Goal: Information Seeking & Learning: Learn about a topic

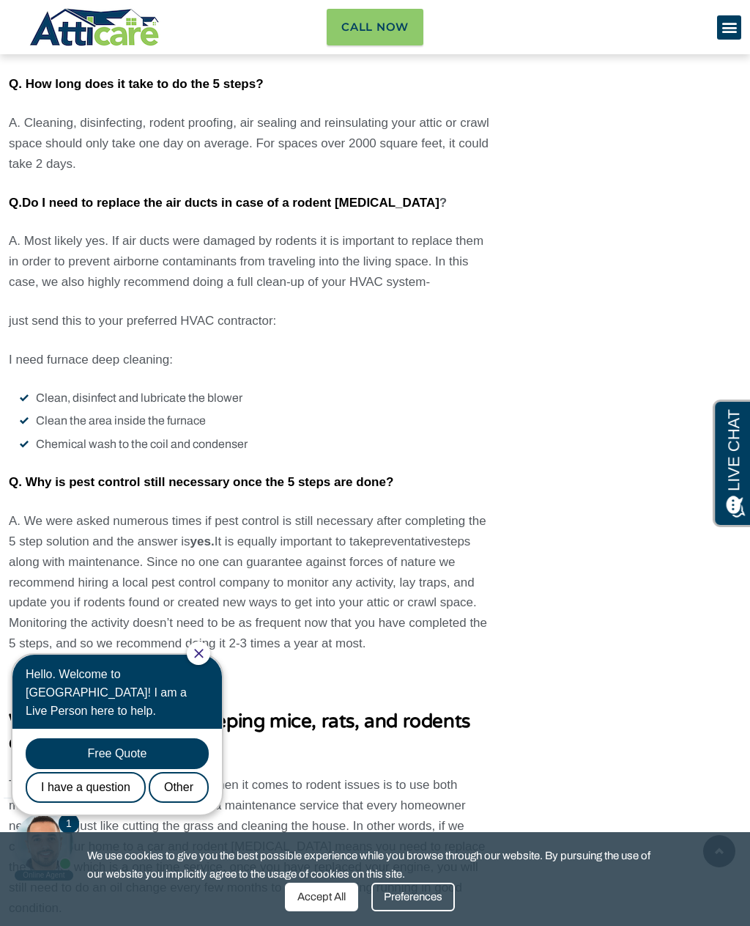
scroll to position [6050, 0]
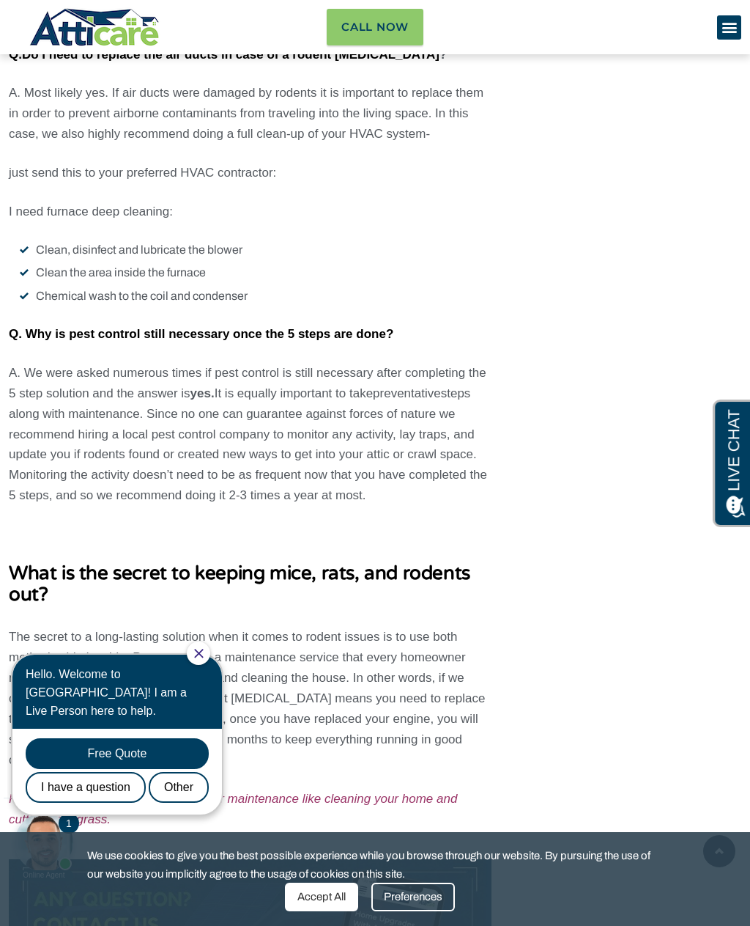
scroll to position [6183, 0]
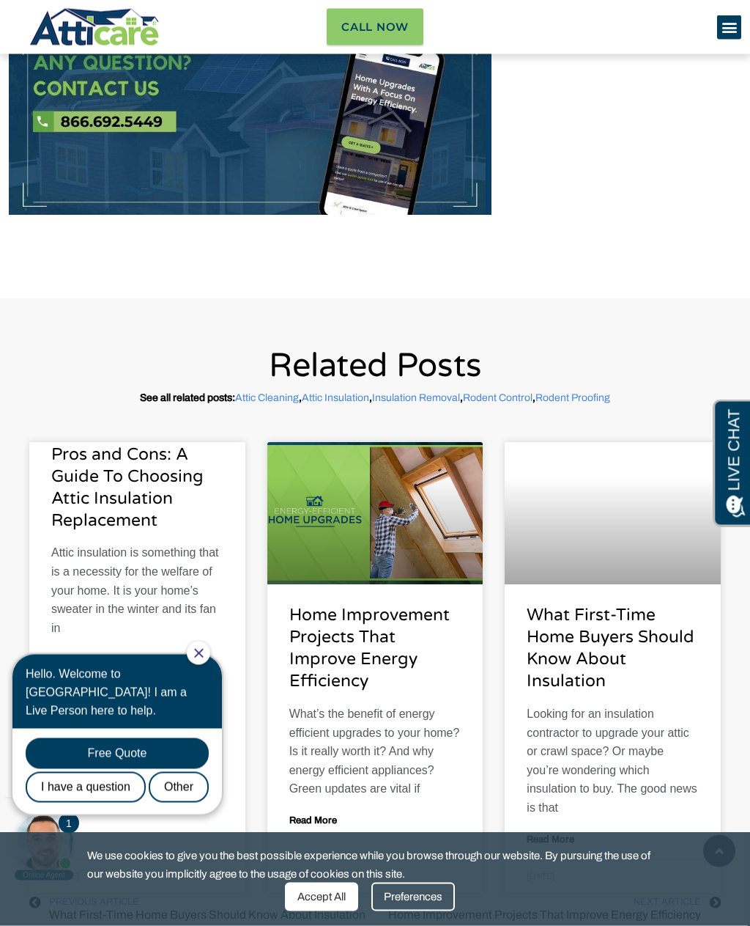
scroll to position [7017, 0]
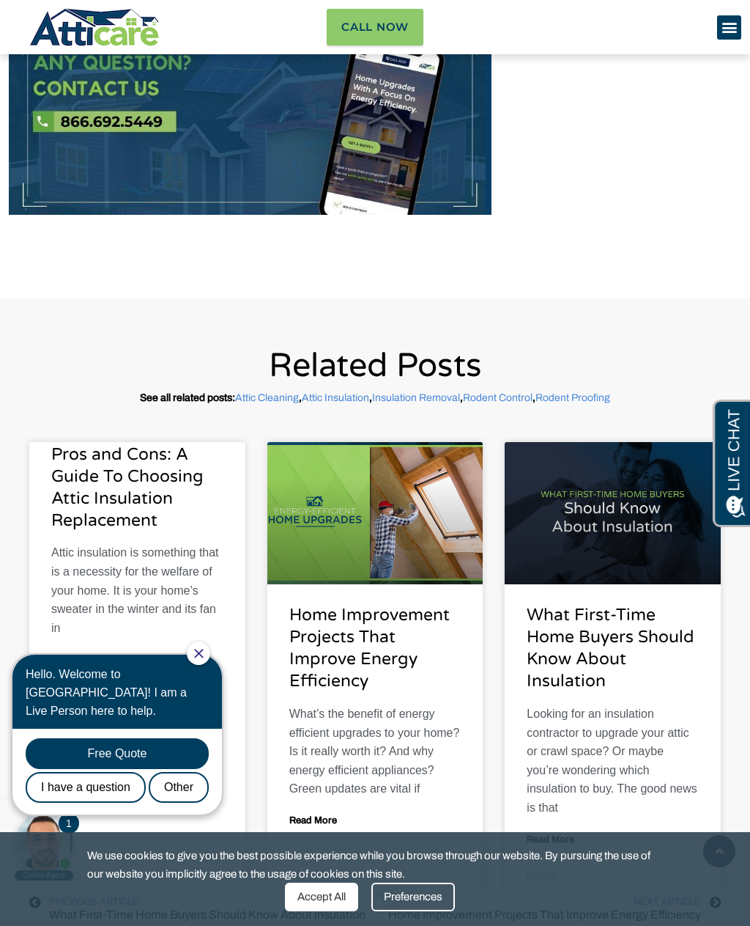
click at [99, 654] on link "Read More" at bounding box center [75, 659] width 48 height 10
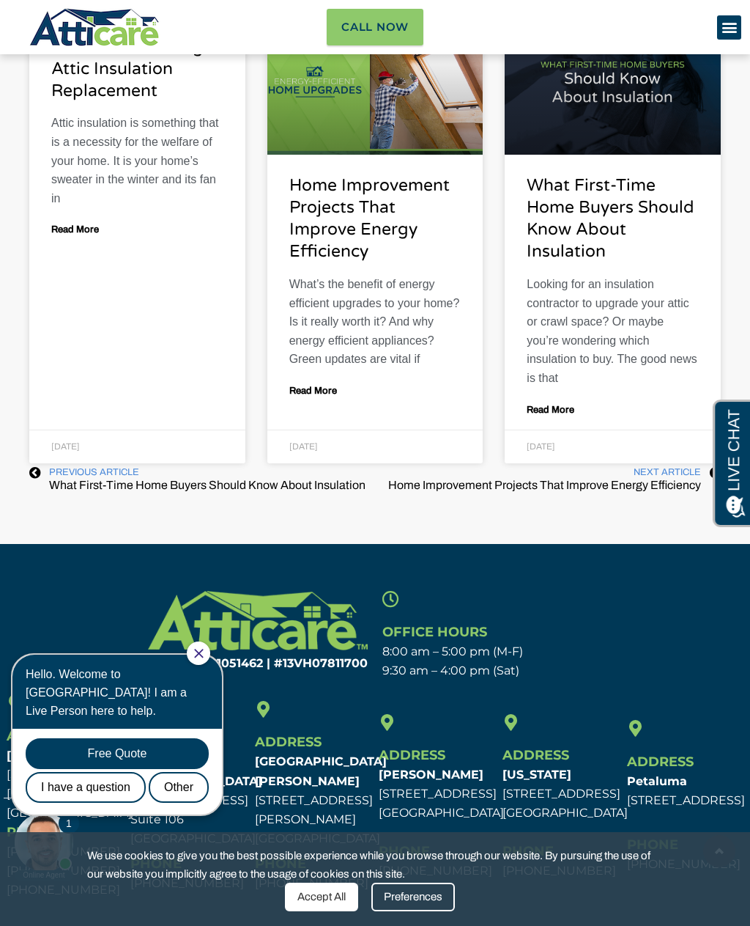
scroll to position [7492, 0]
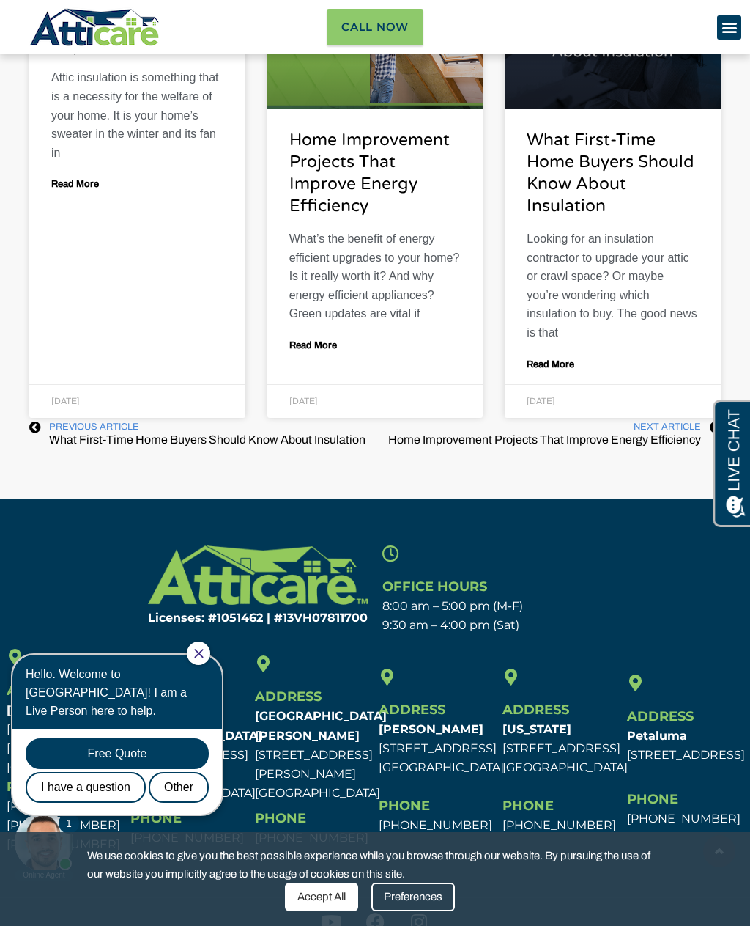
click at [210, 649] on div at bounding box center [198, 652] width 23 height 23
click at [227, 706] on p "[GEOGRAPHIC_DATA] [STREET_ADDRESS] [GEOGRAPHIC_DATA]" at bounding box center [188, 754] width 117 height 96
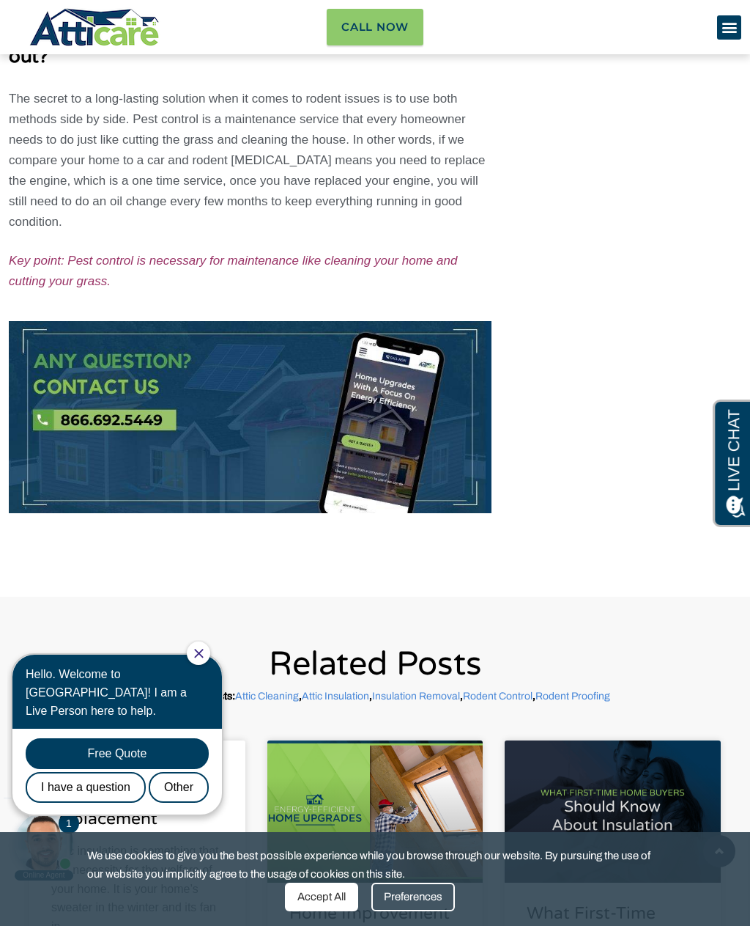
scroll to position [6716, 0]
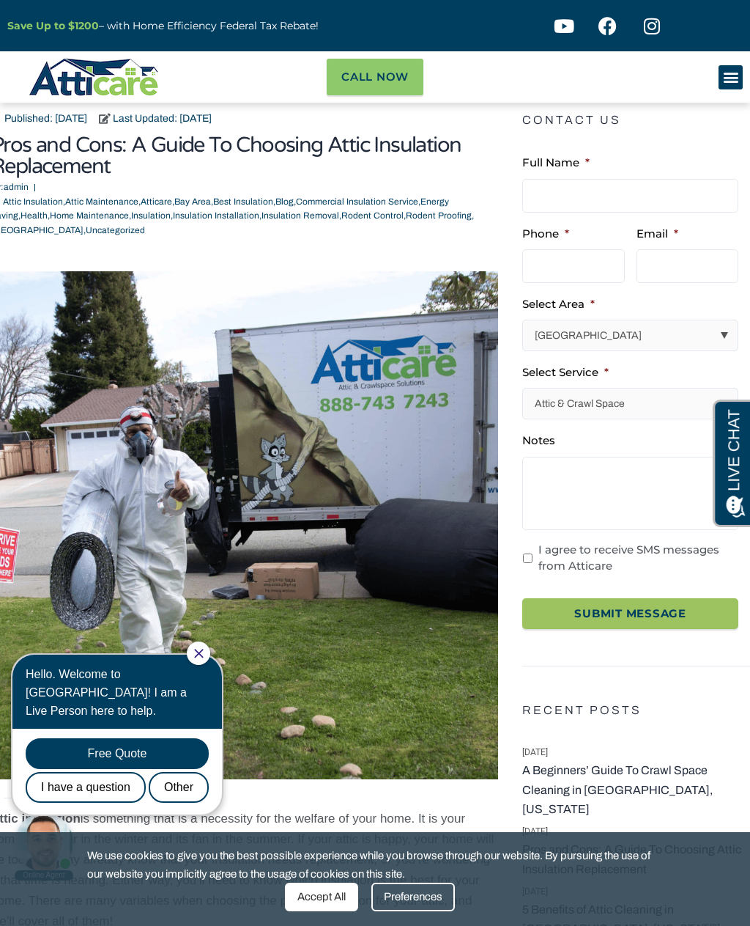
scroll to position [3, 0]
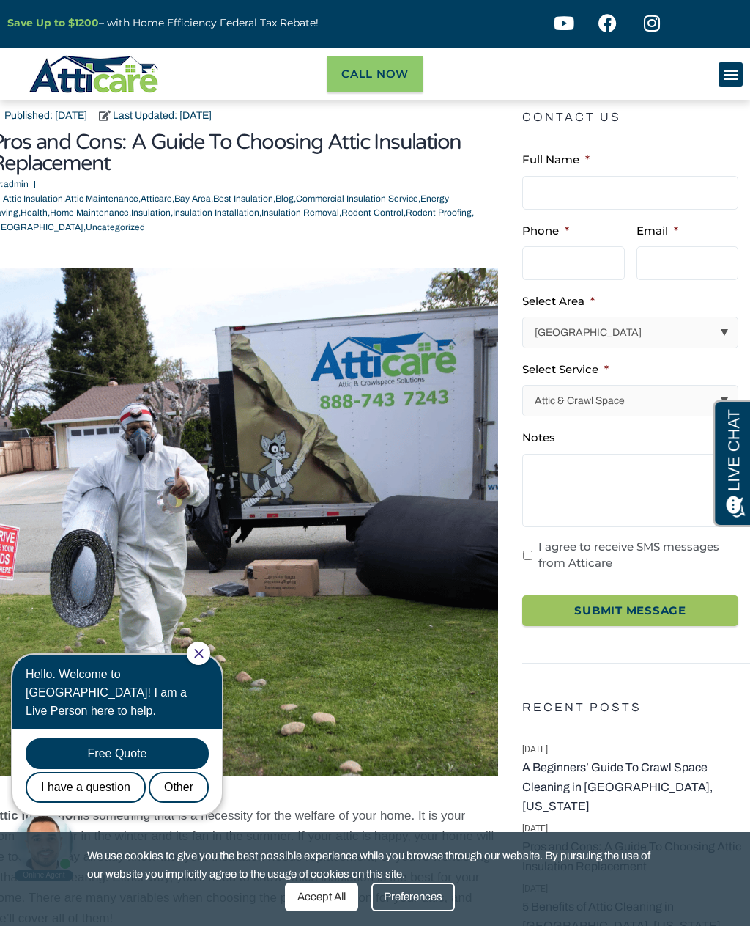
click at [204, 649] on icon "Close Chat" at bounding box center [199, 654] width 10 height 10
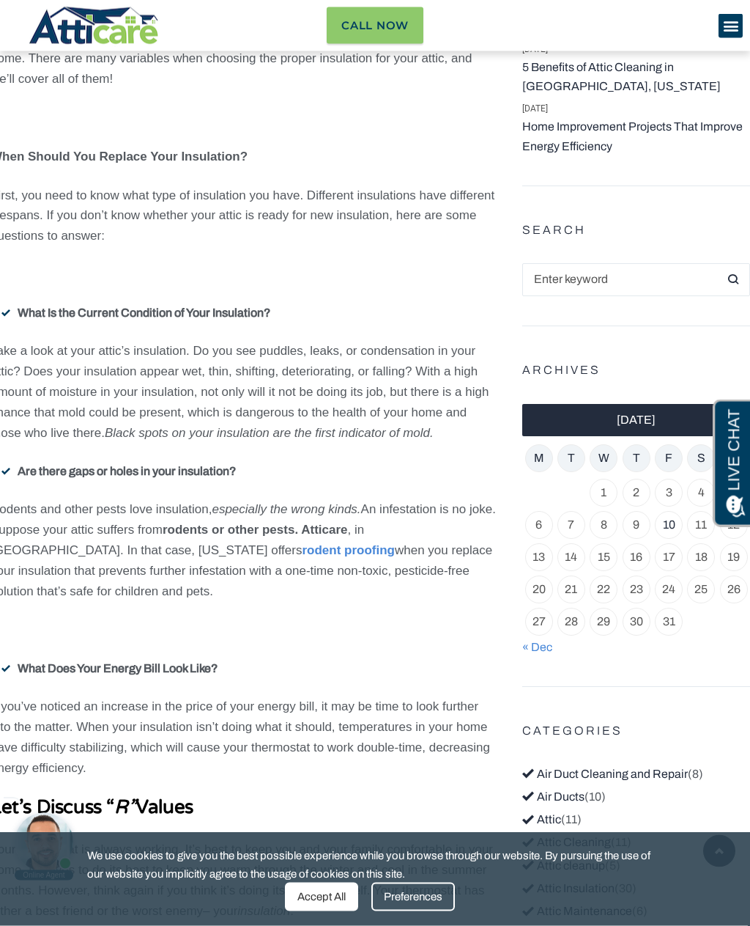
scroll to position [844, 0]
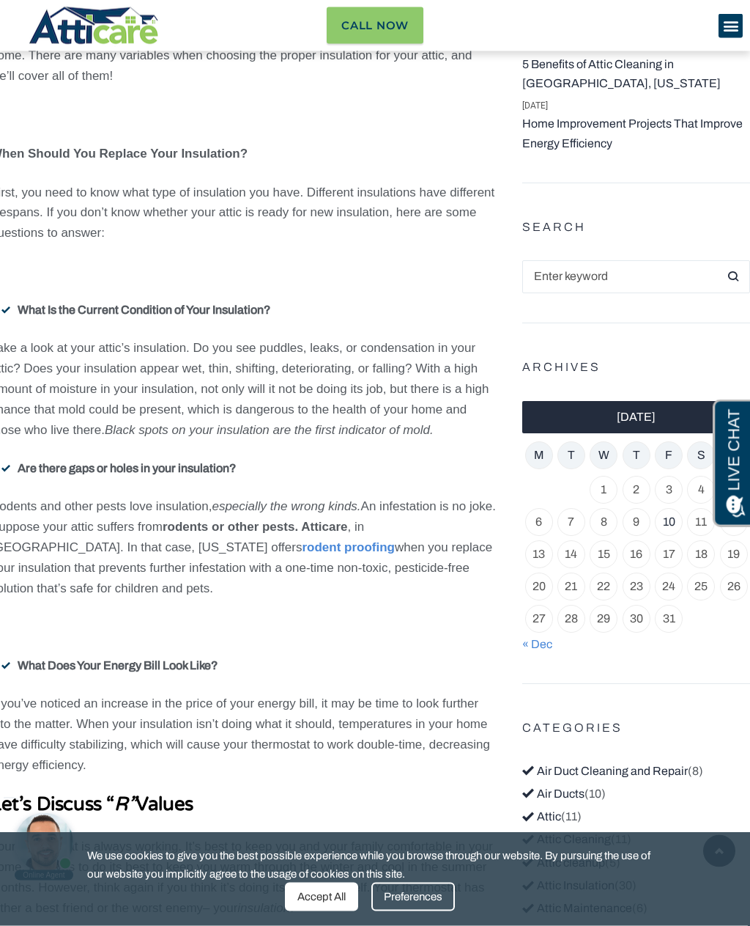
click at [431, 627] on div "Attic insulation is something that is a necessity for the welfare of your home.…" at bounding box center [244, 847] width 508 height 2863
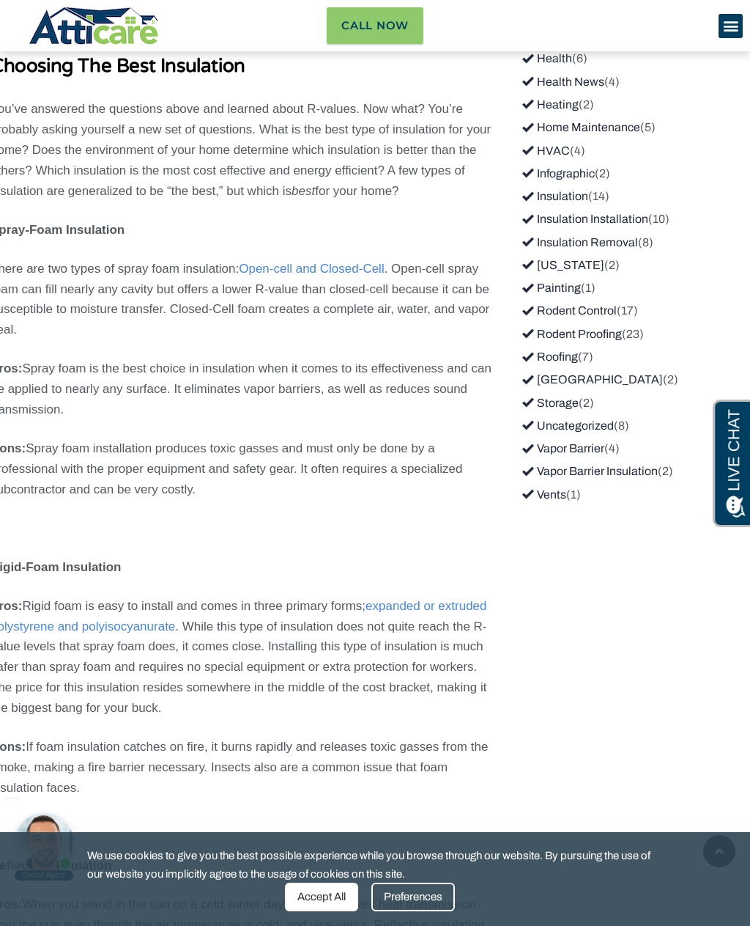
scroll to position [1945, 0]
